Goal: Transaction & Acquisition: Purchase product/service

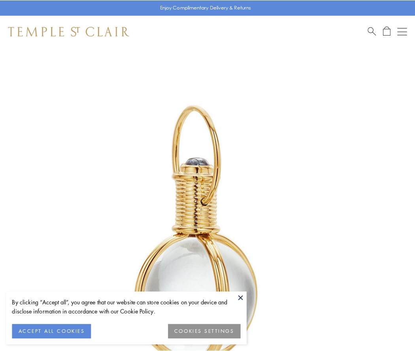
scroll to position [207, 0]
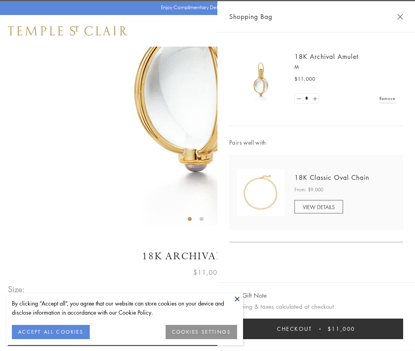
click at [317, 329] on button "Checkout $11,000" at bounding box center [316, 329] width 174 height 21
